Goal: Information Seeking & Learning: Find specific fact

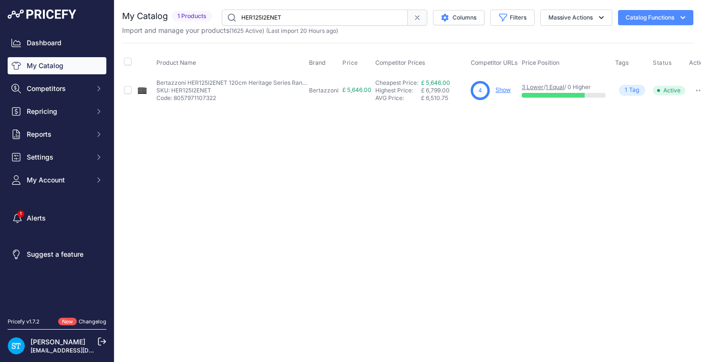
click at [277, 16] on input "HER125I2ENET" at bounding box center [315, 18] width 186 height 16
click at [272, 19] on input "HER125I2ENET" at bounding box center [315, 18] width 186 height 16
paste input "KM7363FL"
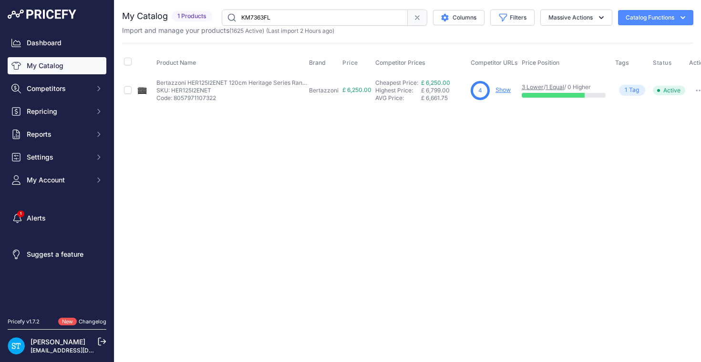
type input "KM7363FL"
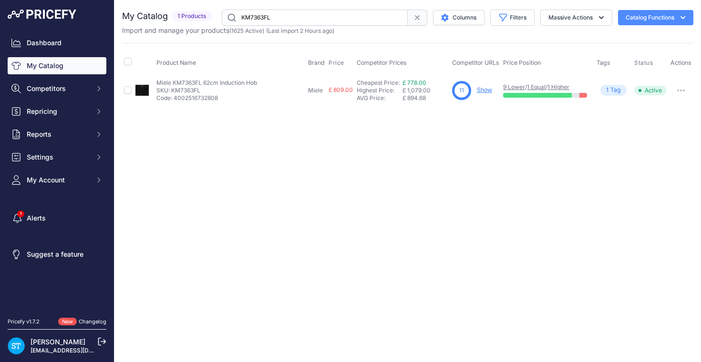
click at [490, 136] on div "Close You are not connected to the internet." at bounding box center [407, 181] width 586 height 362
click at [481, 91] on link "Show" at bounding box center [484, 89] width 15 height 7
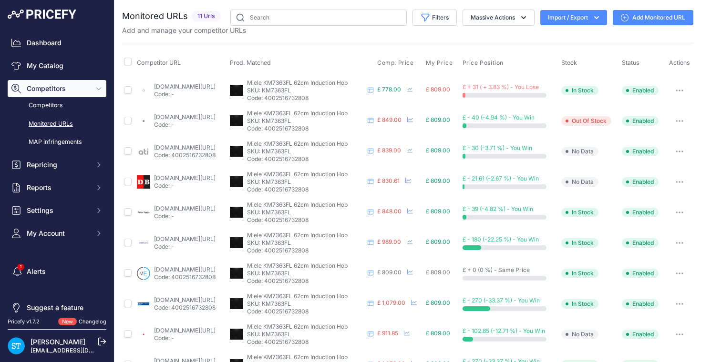
click at [413, 61] on span "Comp. Price" at bounding box center [395, 63] width 37 height 8
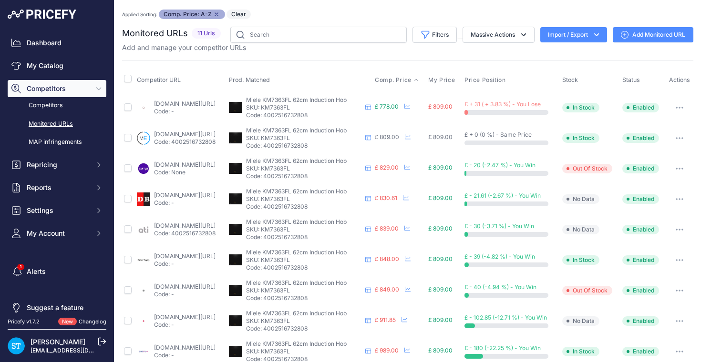
click at [178, 103] on link "[DOMAIN_NAME][URL]" at bounding box center [184, 103] width 61 height 7
